Goal: Task Accomplishment & Management: Complete application form

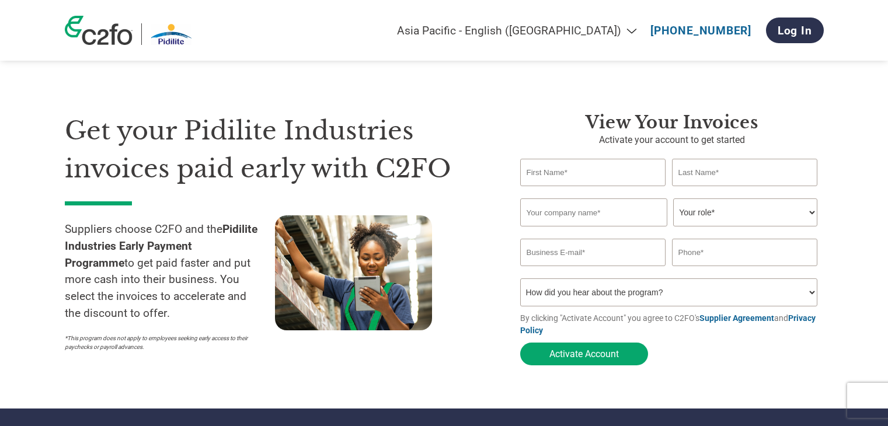
select select "en-IN"
click at [618, 353] on button "Activate Account" at bounding box center [584, 354] width 128 height 23
click at [584, 175] on input "text" at bounding box center [593, 172] width 146 height 27
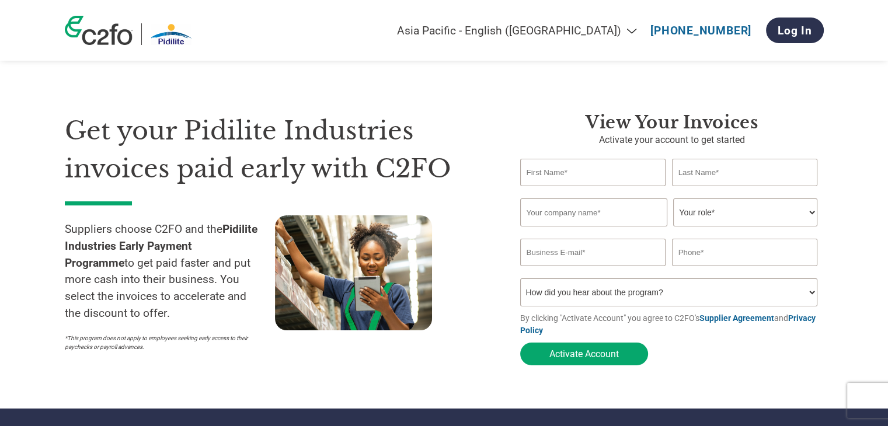
type input "[PERSON_NAME]"
click at [603, 217] on input "text" at bounding box center [593, 213] width 147 height 28
type input "PURVA TRANSPORT"
click at [615, 259] on input "email" at bounding box center [593, 252] width 146 height 27
type input "[EMAIL_ADDRESS][DOMAIN_NAME]"
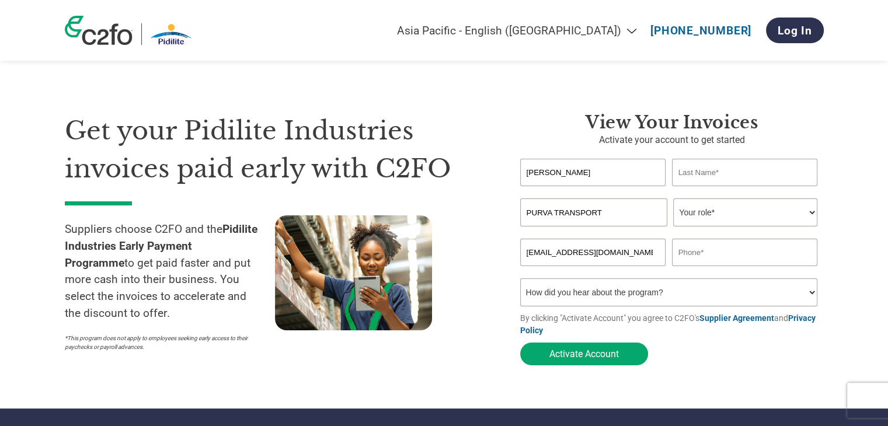
click at [738, 176] on input "text" at bounding box center [745, 172] width 146 height 27
type input "JADHAV"
click at [757, 215] on select "Your role* CFO Controller Credit Manager Finance Director Treasurer CEO Preside…" at bounding box center [745, 213] width 144 height 28
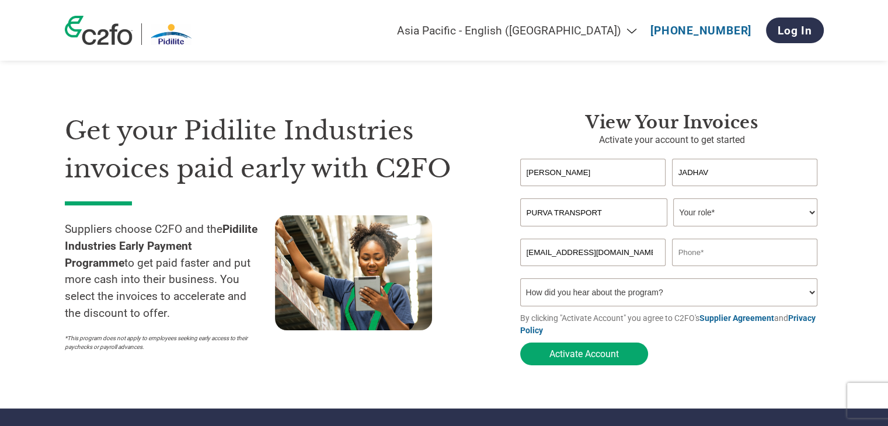
click at [783, 257] on input "text" at bounding box center [745, 252] width 146 height 27
type input "9545250211"
click at [766, 207] on select "Your role* CFO Controller Credit Manager Finance Director Treasurer CEO Preside…" at bounding box center [745, 213] width 144 height 28
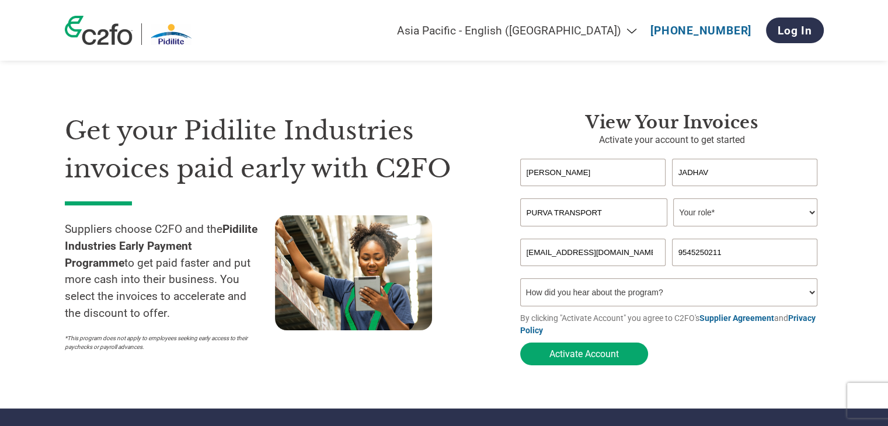
click at [766, 207] on select "Your role* CFO Controller Credit Manager Finance Director Treasurer CEO Preside…" at bounding box center [745, 213] width 144 height 28
click at [649, 206] on input "PURVA TRANSPORT" at bounding box center [593, 213] width 147 height 28
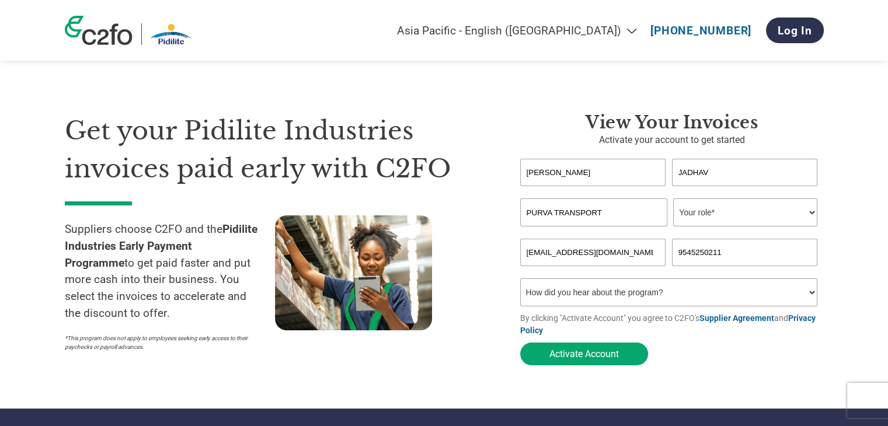
click at [649, 206] on input "PURVA TRANSPORT" at bounding box center [593, 213] width 147 height 28
click at [802, 208] on select "Your role* CFO Controller Credit Manager Finance Director Treasurer CEO Preside…" at bounding box center [745, 213] width 144 height 28
select select "OWNER_FOUNDER"
click at [673, 199] on select "Your role* CFO Controller Credit Manager Finance Director Treasurer CEO Preside…" at bounding box center [745, 213] width 144 height 28
click at [594, 353] on button "Activate Account" at bounding box center [584, 354] width 128 height 23
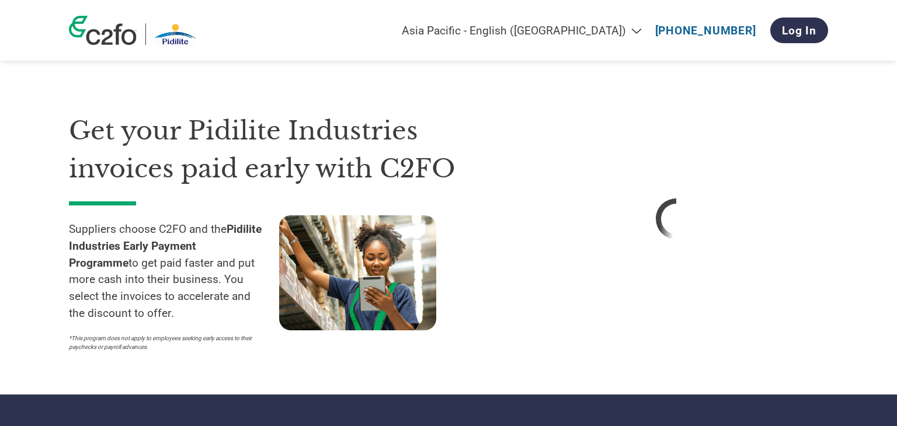
select select "en-IN"
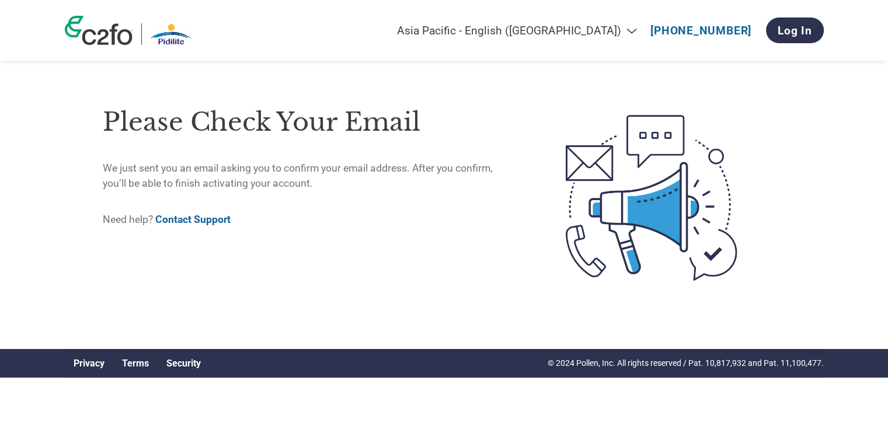
select select "en-IN"
